Goal: Task Accomplishment & Management: Manage account settings

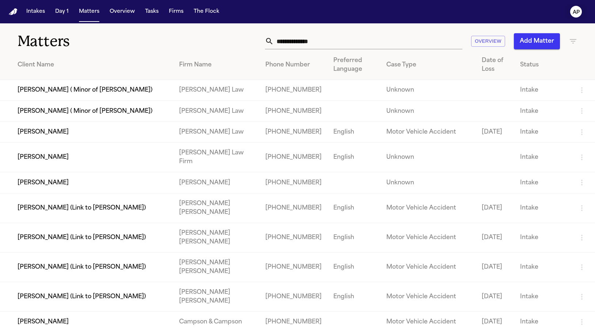
click at [578, 15] on text "AP" at bounding box center [575, 12] width 7 height 5
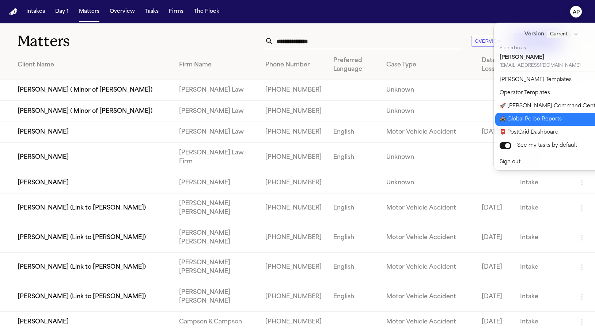
drag, startPoint x: 526, startPoint y: 115, endPoint x: 521, endPoint y: 116, distance: 5.7
click at [526, 115] on button "🚔 Global Police Reports" at bounding box center [556, 119] width 122 height 13
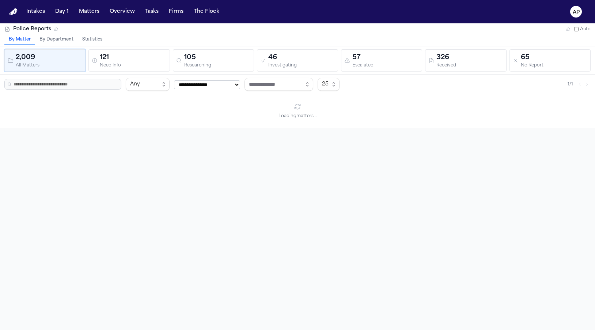
click at [91, 41] on button "Statistics" at bounding box center [92, 39] width 29 height 9
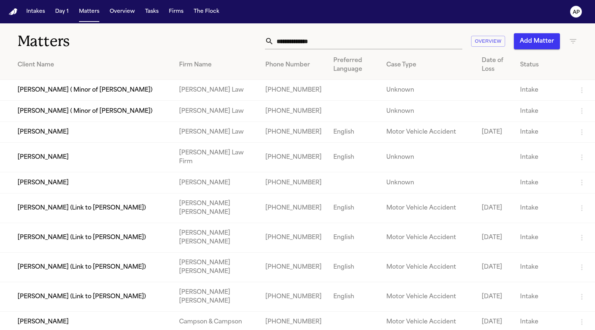
click at [11, 11] on img "Home" at bounding box center [13, 11] width 9 height 7
click at [80, 88] on td "[PERSON_NAME] ( Minor of [PERSON_NAME])" at bounding box center [86, 90] width 173 height 21
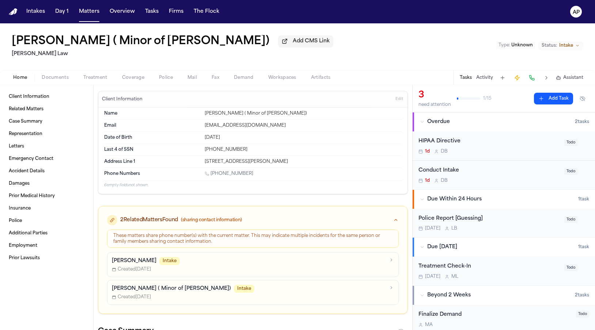
click at [22, 78] on span "Home" at bounding box center [20, 78] width 14 height 6
click at [165, 165] on dt "Address Line 1" at bounding box center [152, 162] width 96 height 6
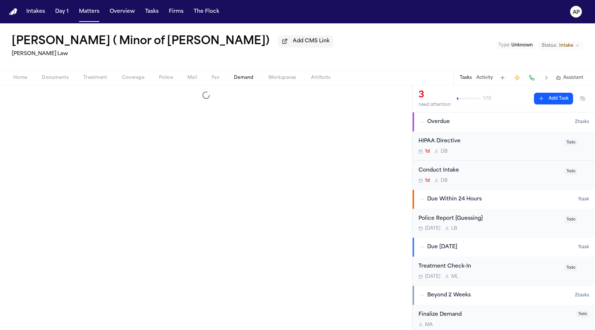
click at [239, 76] on span "Demand" at bounding box center [244, 78] width 20 height 6
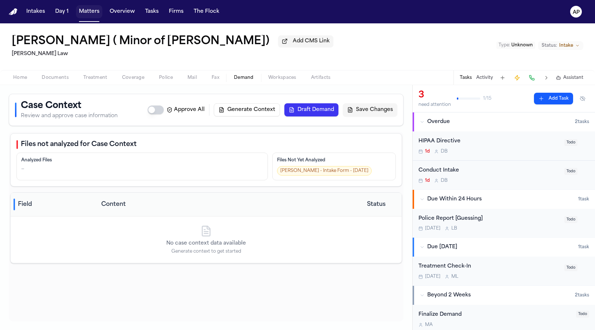
click at [87, 15] on button "Matters" at bounding box center [89, 11] width 26 height 13
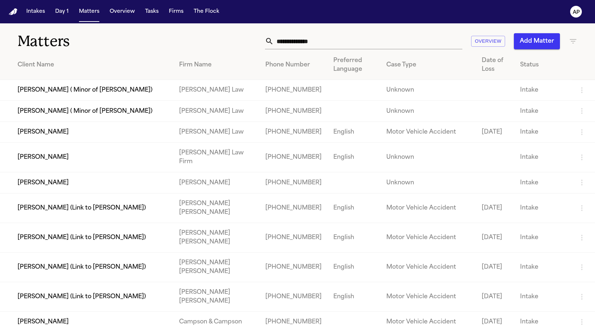
click at [514, 65] on th "Status" at bounding box center [542, 65] width 57 height 30
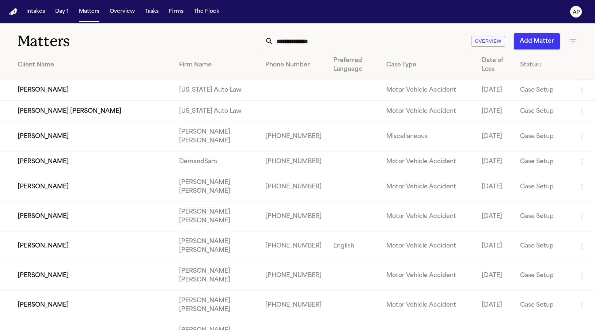
click at [521, 64] on div "Status ↑" at bounding box center [543, 65] width 46 height 9
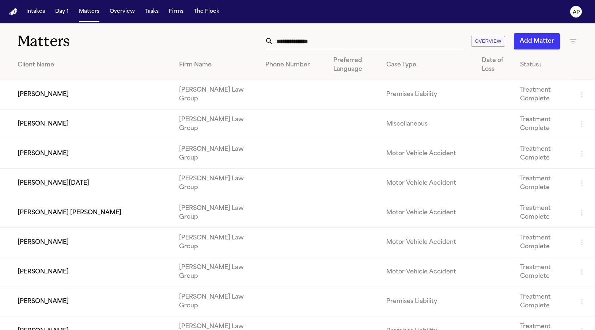
click at [573, 47] on div "Overview Add Matter" at bounding box center [376, 41] width 401 height 16
click at [573, 44] on icon "button" at bounding box center [572, 41] width 9 height 9
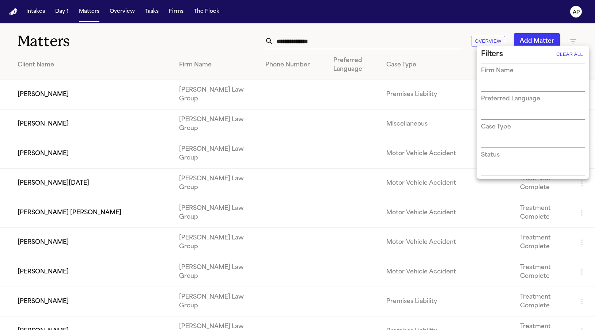
click at [506, 144] on input "text" at bounding box center [527, 142] width 93 height 10
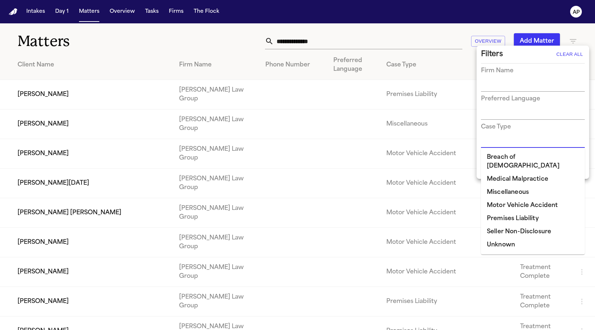
click at [496, 140] on input "text" at bounding box center [527, 142] width 93 height 10
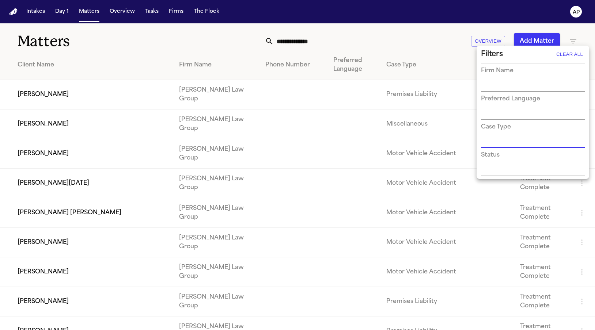
click at [497, 168] on input "text" at bounding box center [527, 170] width 93 height 10
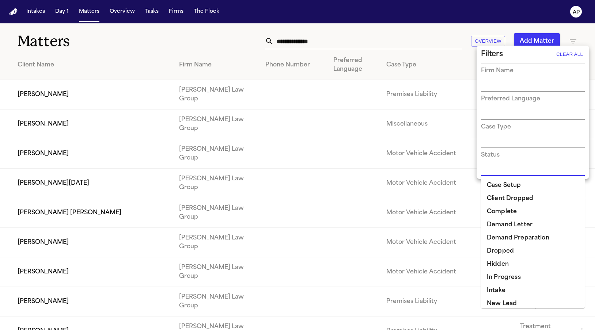
click at [512, 222] on li "Demand Letter" at bounding box center [533, 224] width 104 height 13
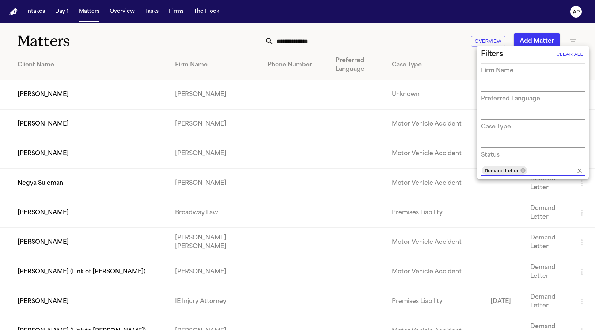
click at [541, 33] on div at bounding box center [297, 165] width 595 height 330
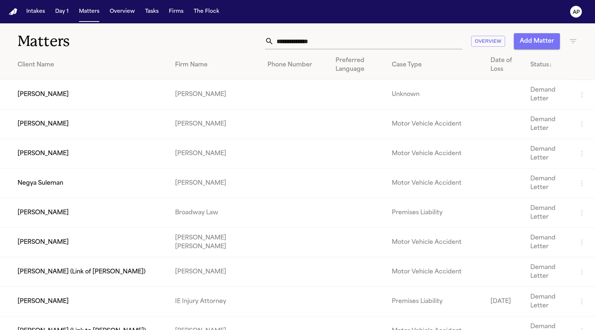
click at [537, 41] on button "Add Matter" at bounding box center [537, 41] width 46 height 16
click at [211, 104] on td "[PERSON_NAME]" at bounding box center [215, 95] width 92 height 30
click at [199, 126] on td "[PERSON_NAME]" at bounding box center [215, 125] width 92 height 30
click at [150, 122] on td "[PERSON_NAME]" at bounding box center [84, 125] width 169 height 30
